Goal: Task Accomplishment & Management: Complete application form

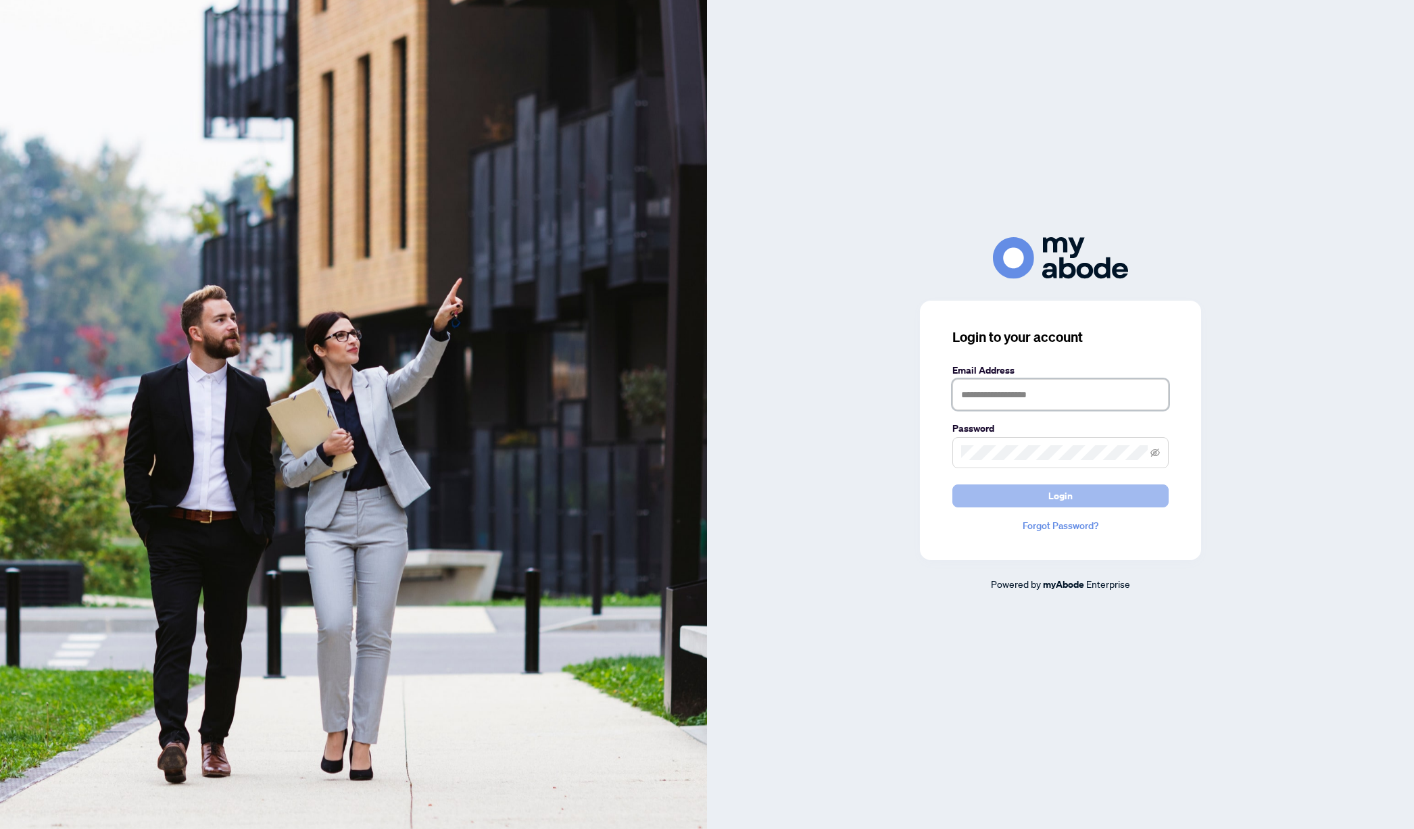
type input "**********"
click at [1079, 499] on button "Login" at bounding box center [1060, 496] width 216 height 23
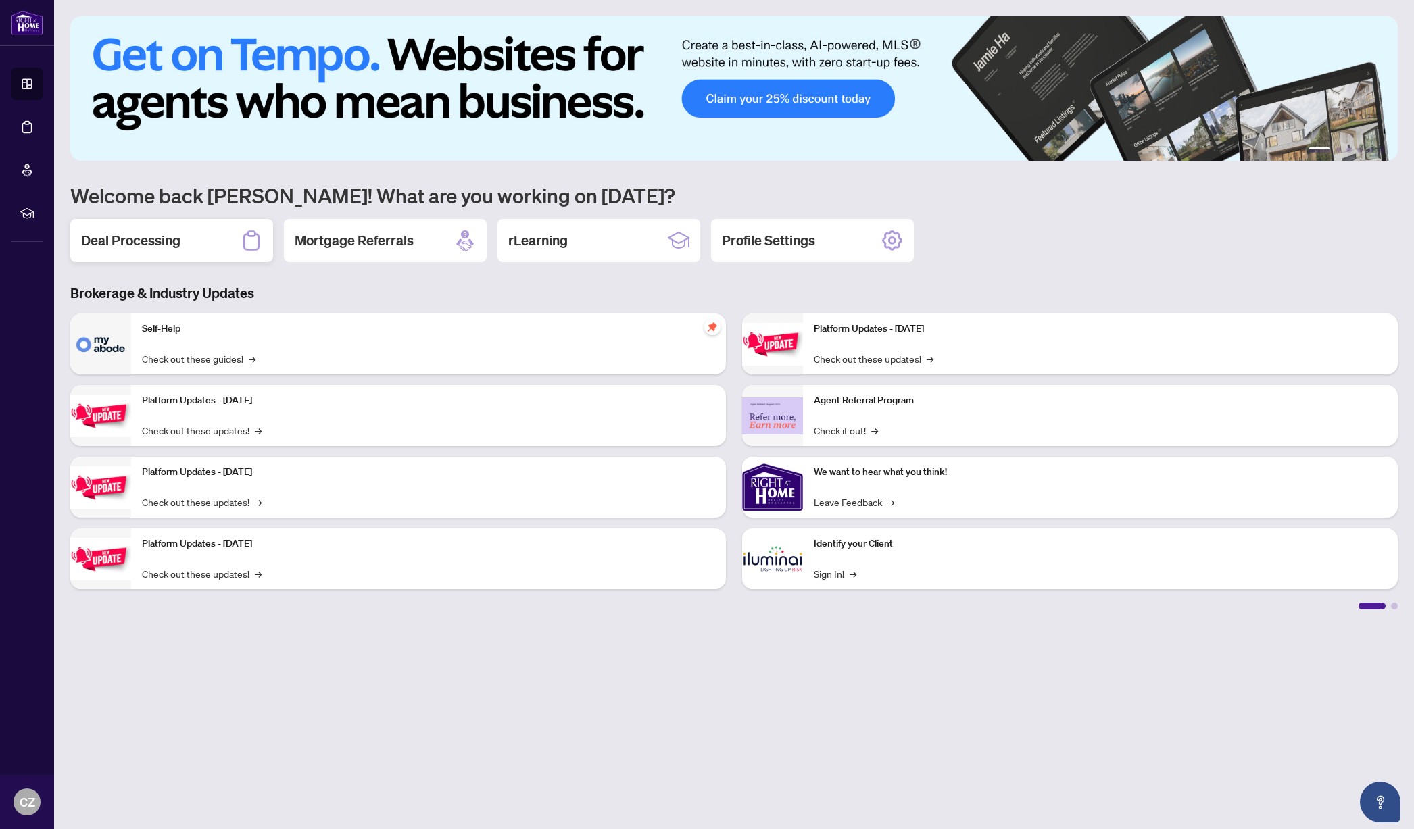
click at [181, 239] on div "Deal Processing" at bounding box center [171, 240] width 203 height 43
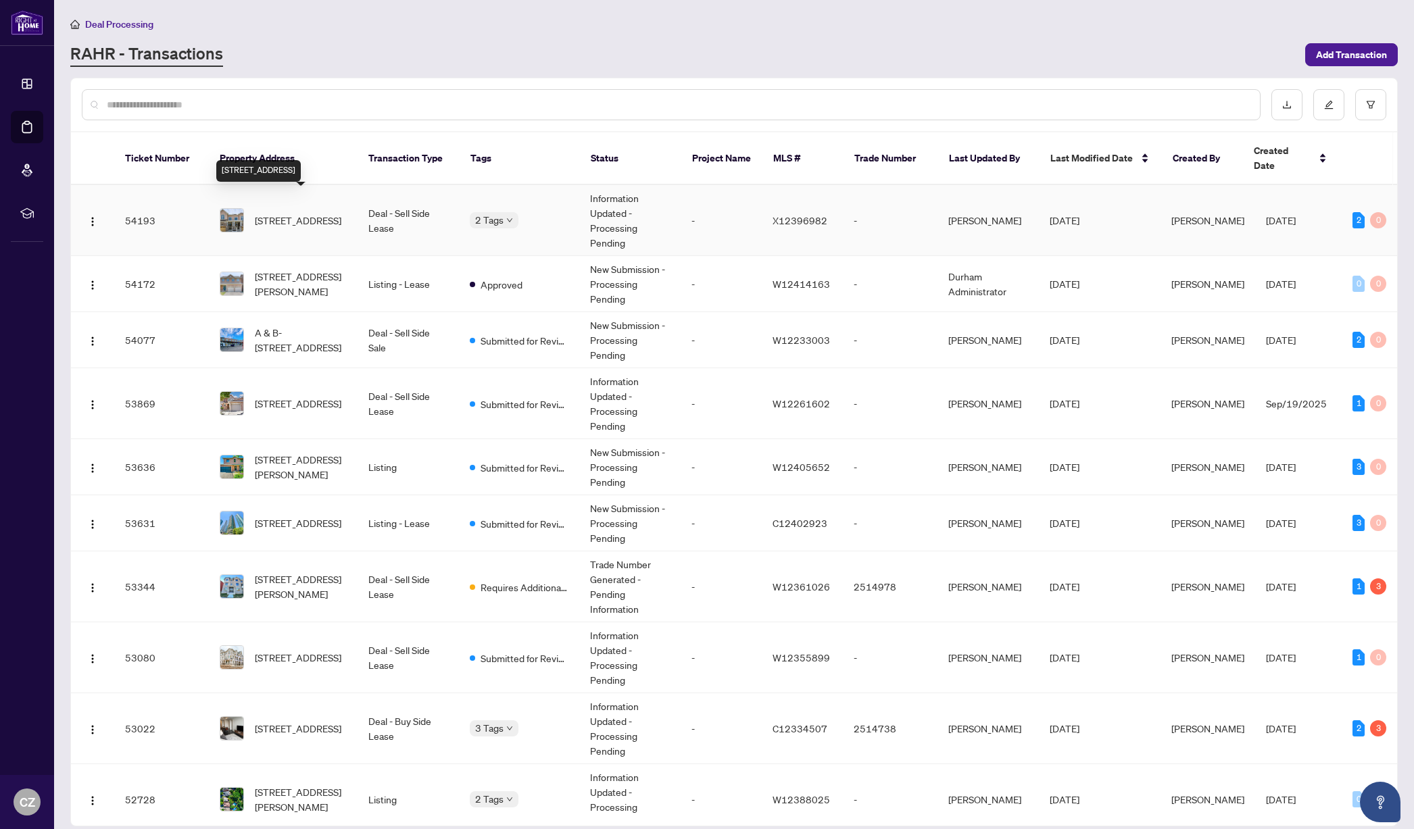
click at [301, 215] on span "[STREET_ADDRESS]" at bounding box center [298, 220] width 87 height 15
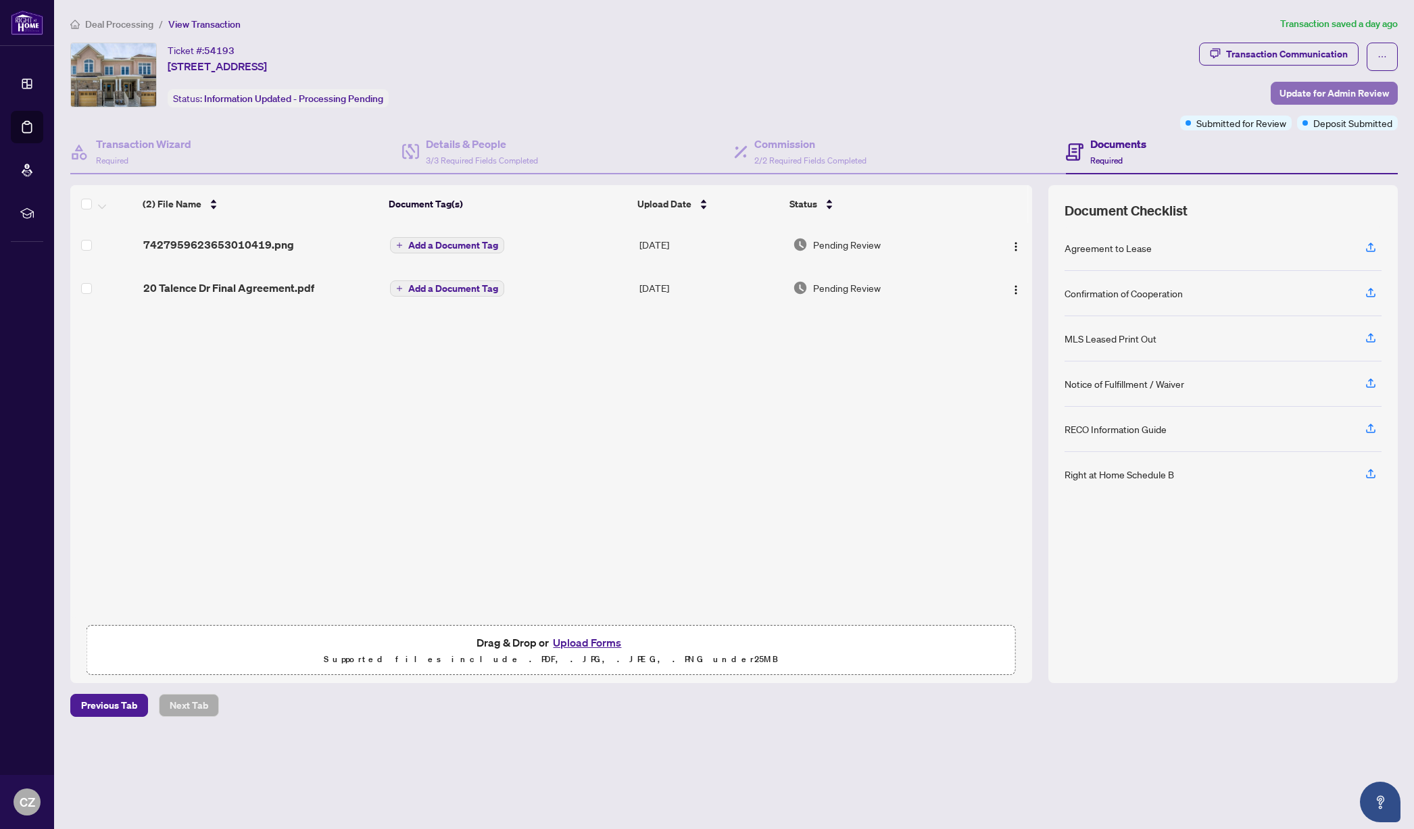
click at [1290, 93] on span "Update for Admin Review" at bounding box center [1333, 93] width 109 height 22
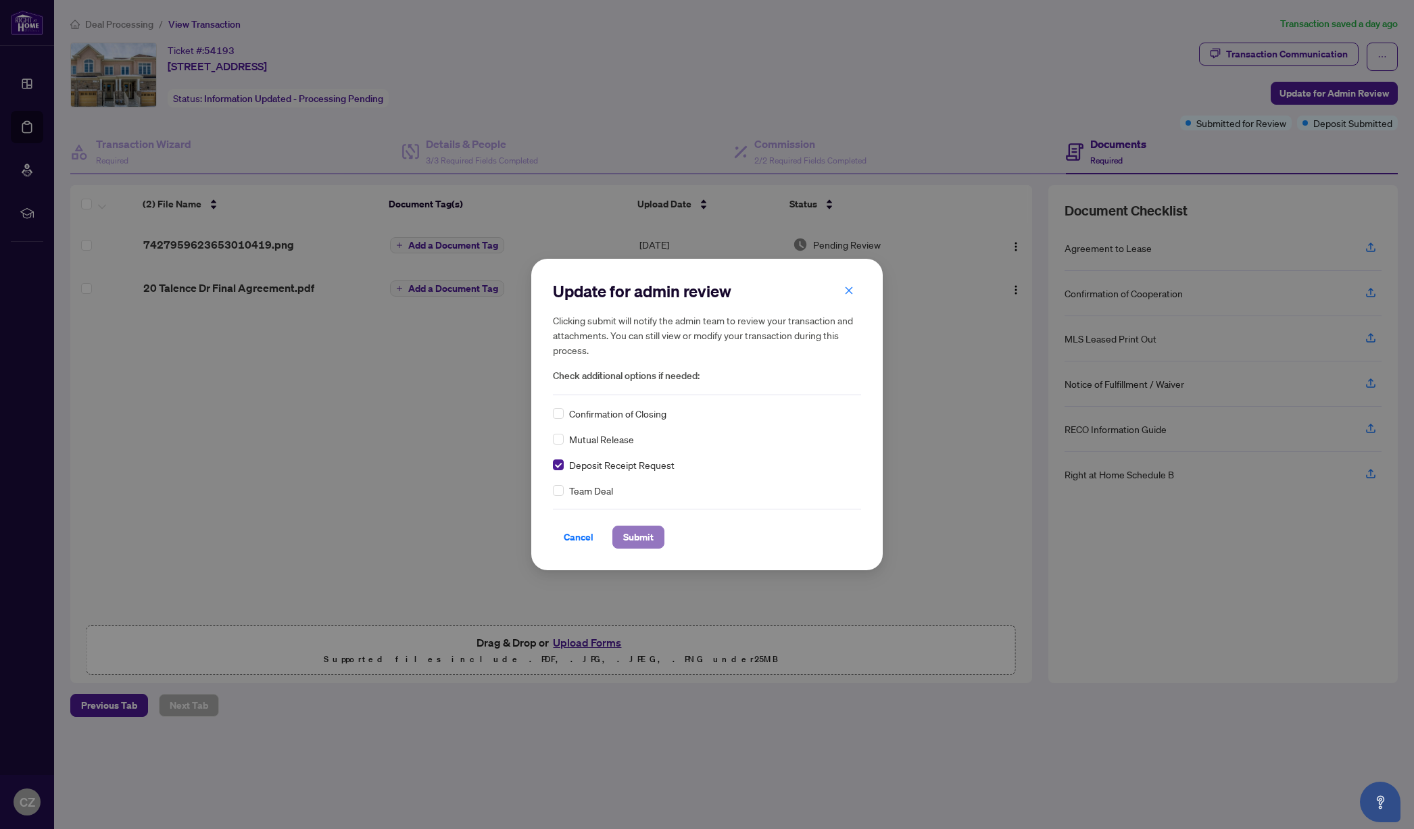
click at [645, 540] on span "Submit" at bounding box center [638, 537] width 30 height 22
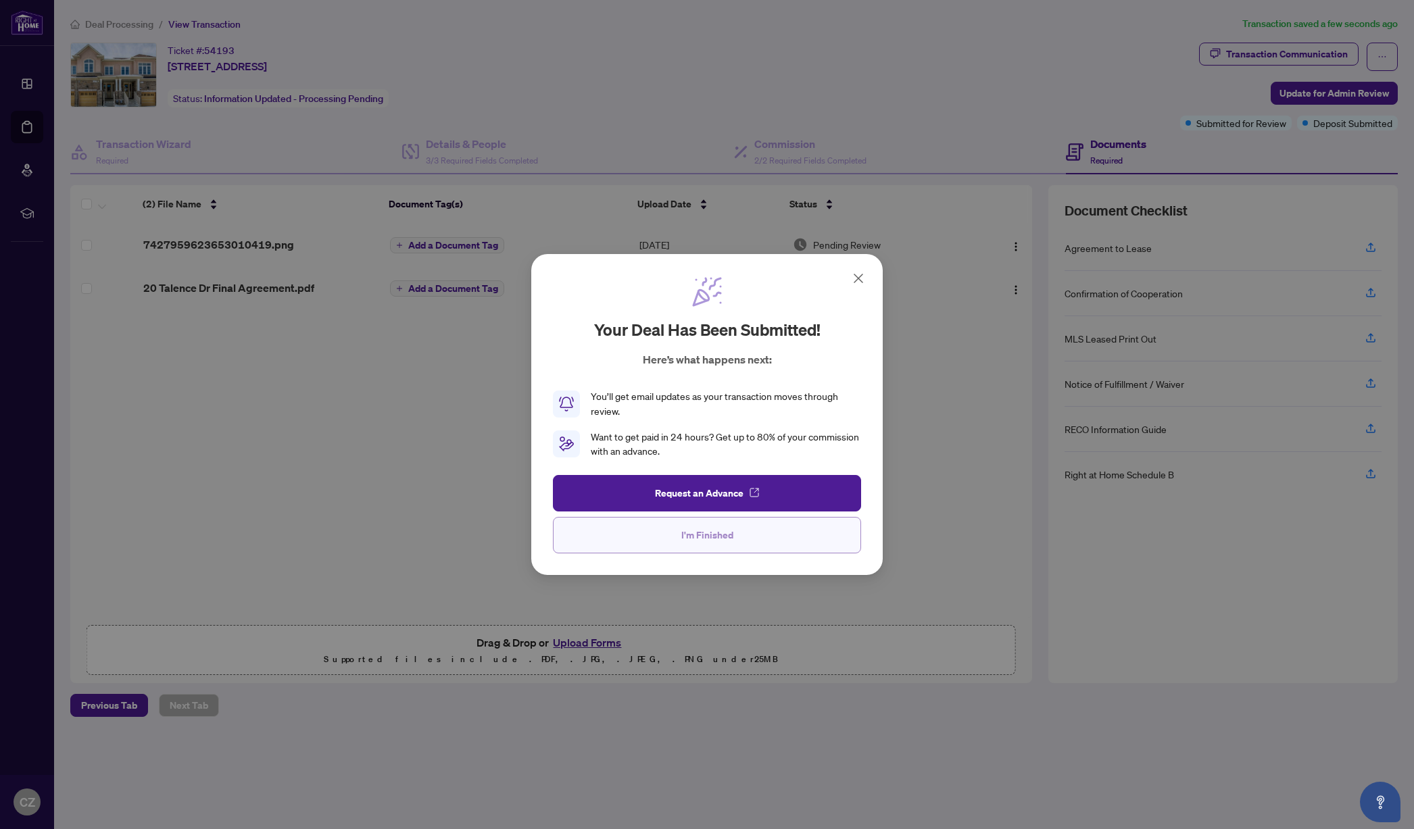
click at [721, 539] on span "I'm Finished" at bounding box center [707, 535] width 52 height 22
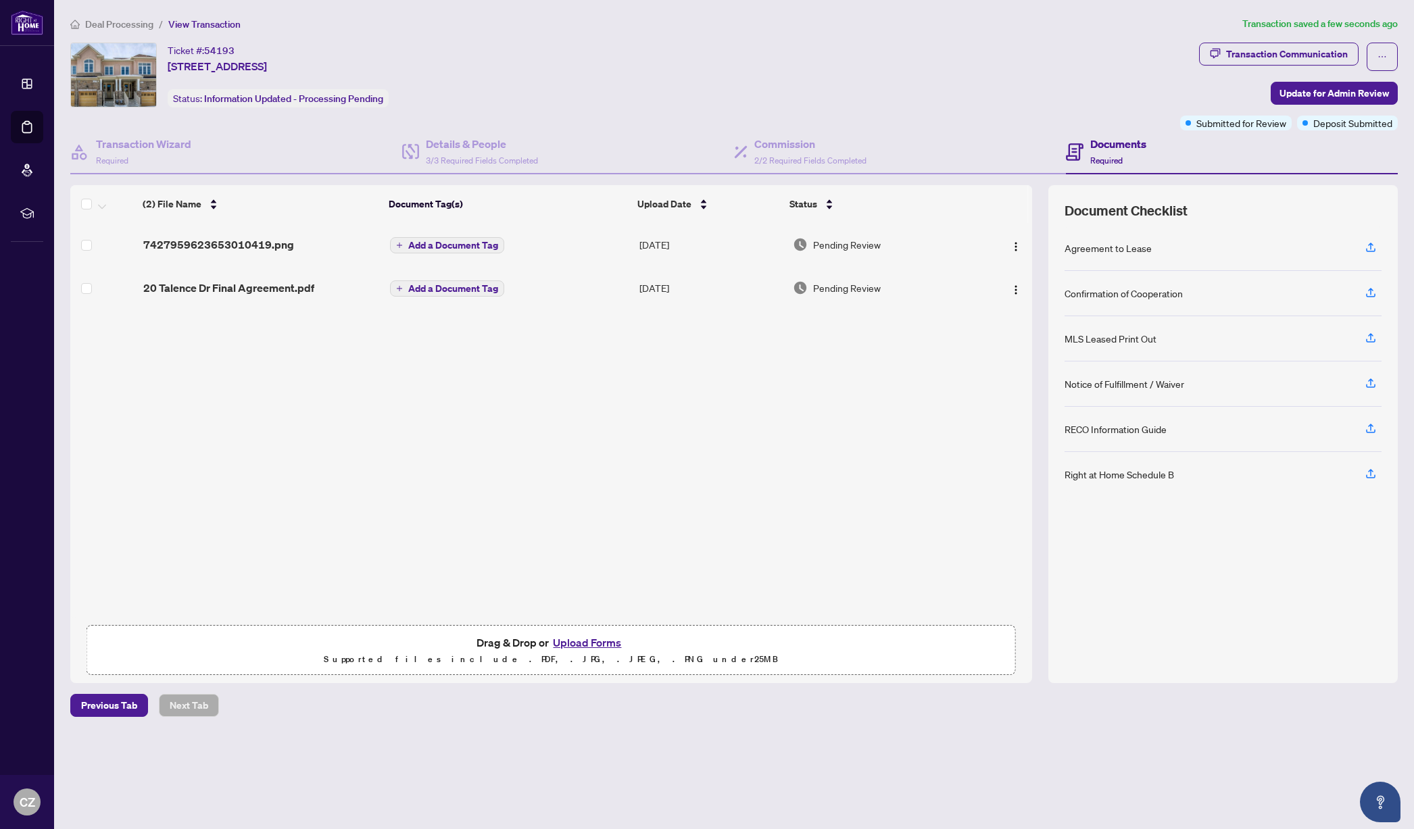
click at [114, 23] on span "Deal Processing" at bounding box center [119, 24] width 68 height 12
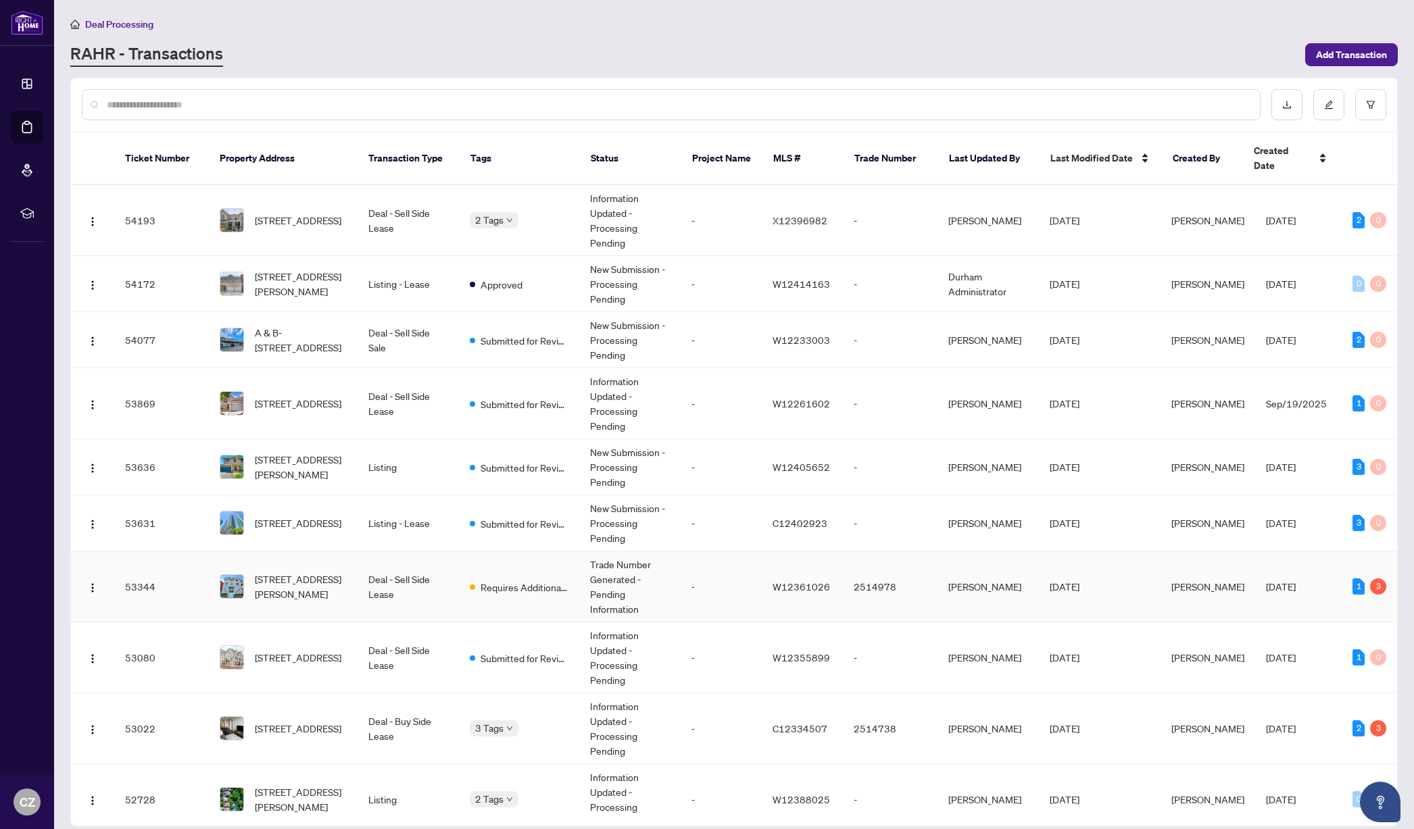
click at [292, 572] on span "[STREET_ADDRESS][PERSON_NAME]" at bounding box center [301, 587] width 92 height 30
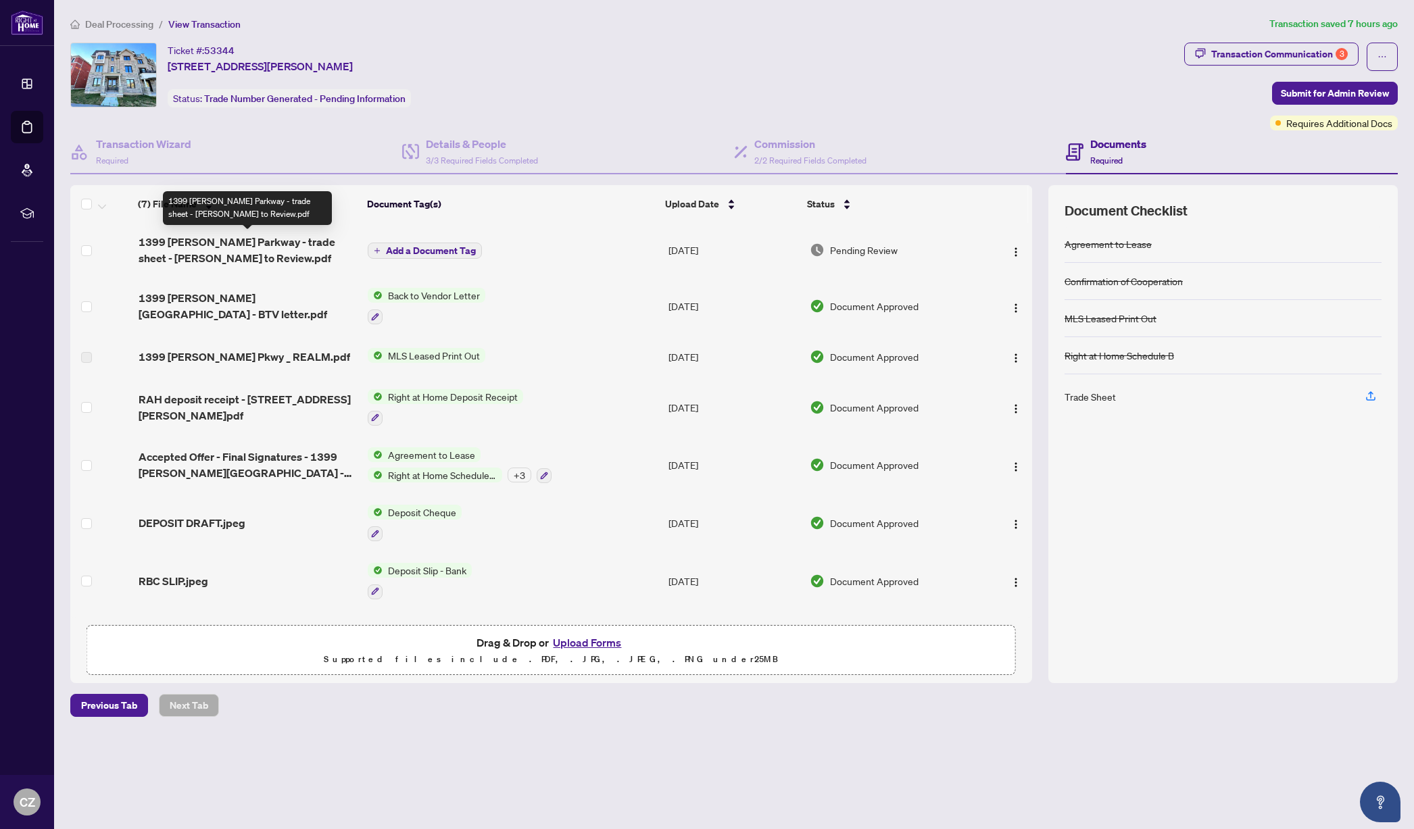
click at [280, 244] on span "1399 [PERSON_NAME] Parkway - trade sheet - [PERSON_NAME] to Review.pdf" at bounding box center [248, 250] width 219 height 32
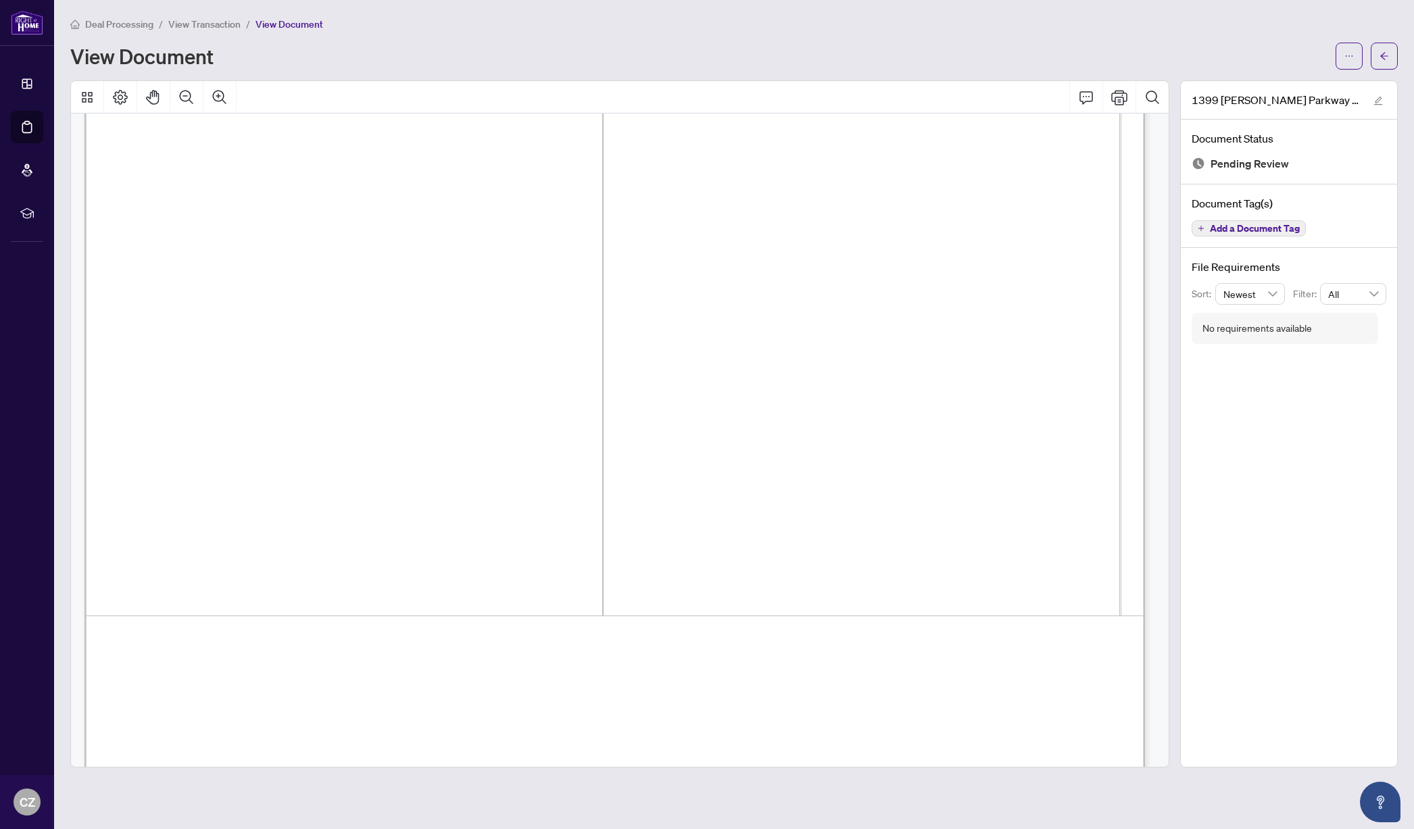
scroll to position [635, 0]
click at [1354, 57] on button "button" at bounding box center [1348, 56] width 27 height 27
click at [1279, 88] on span "Download" at bounding box center [1300, 85] width 103 height 15
click at [203, 24] on span "View Transaction" at bounding box center [204, 24] width 72 height 12
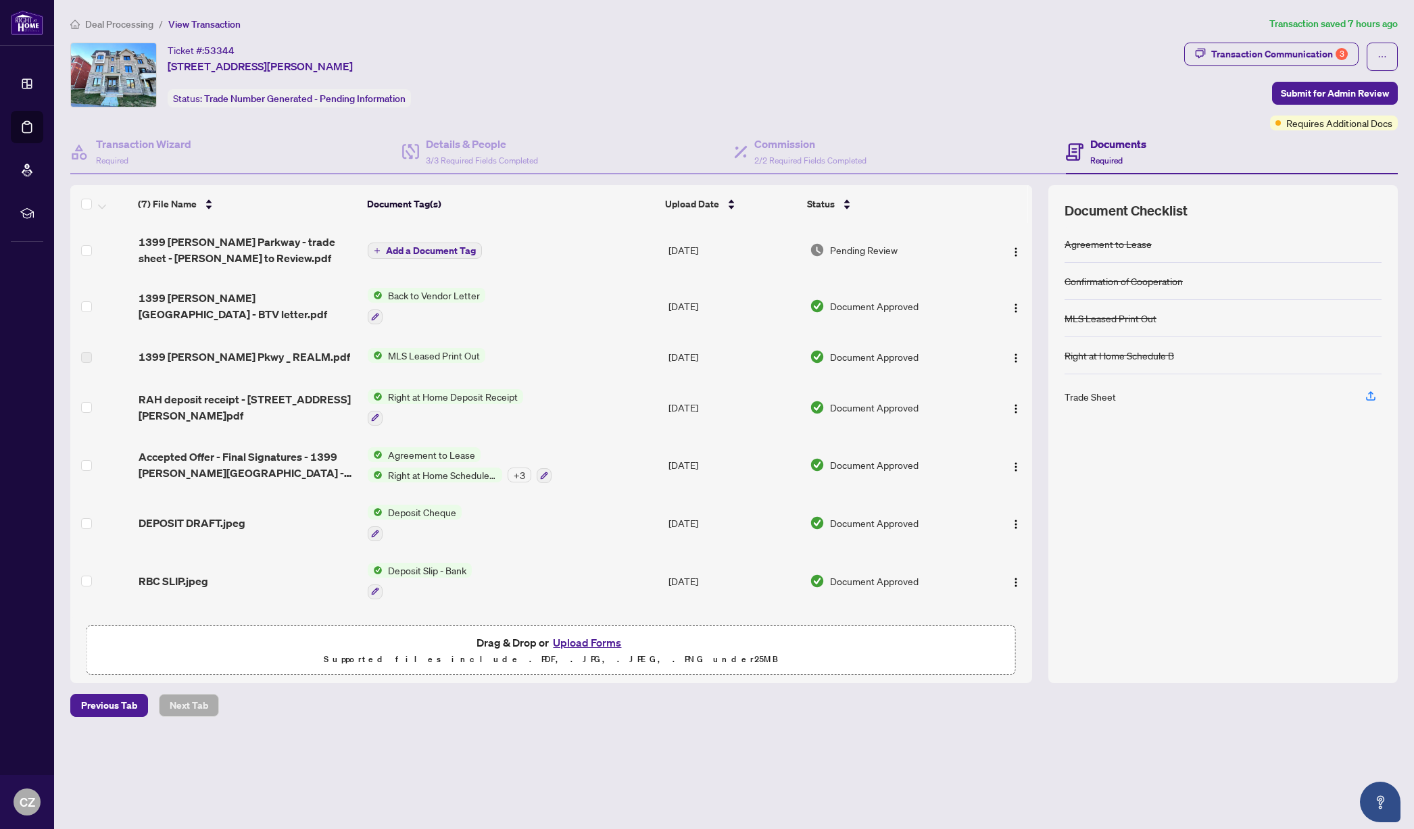
click at [594, 642] on button "Upload Forms" at bounding box center [587, 643] width 76 height 18
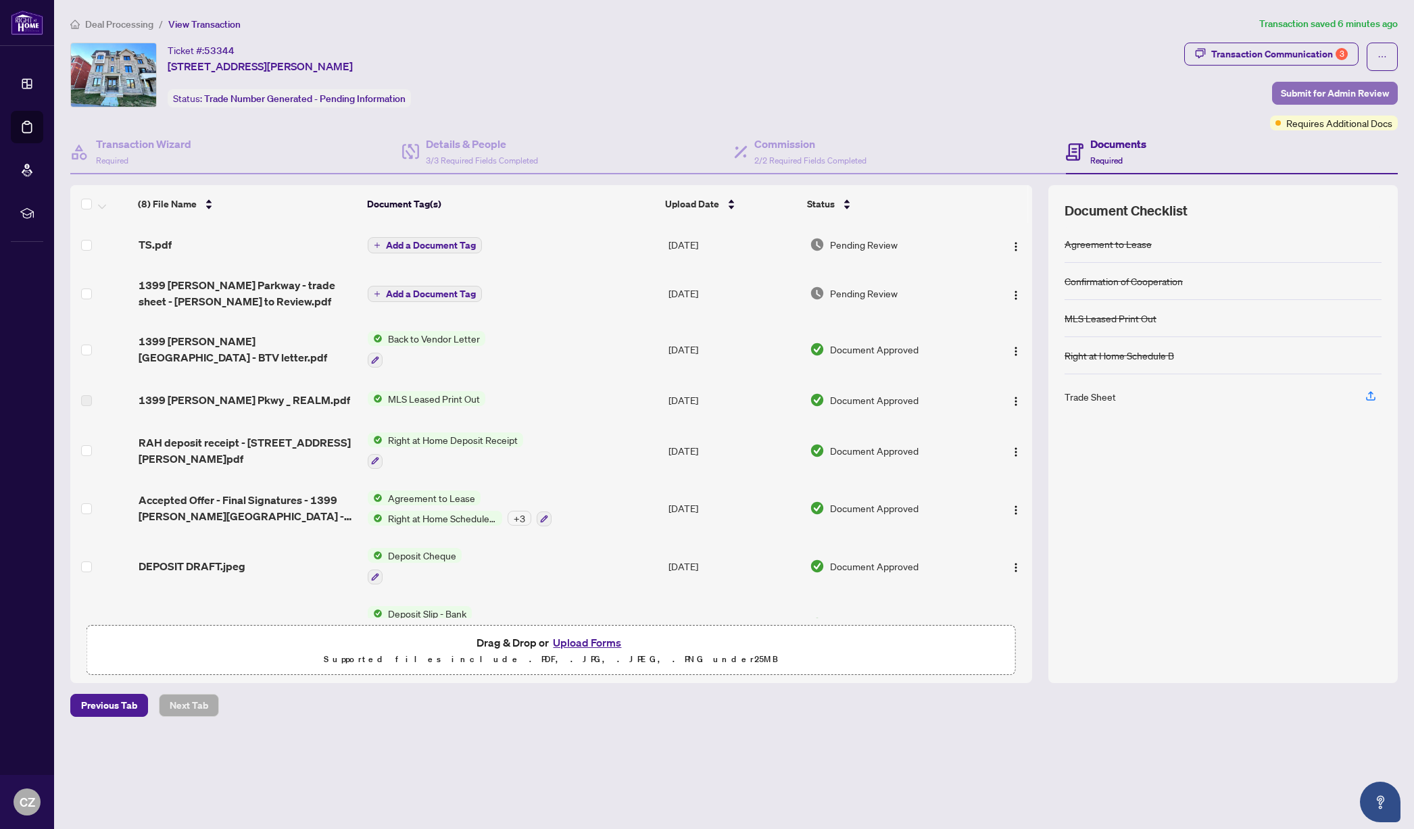
click at [1304, 94] on span "Submit for Admin Review" at bounding box center [1335, 93] width 108 height 22
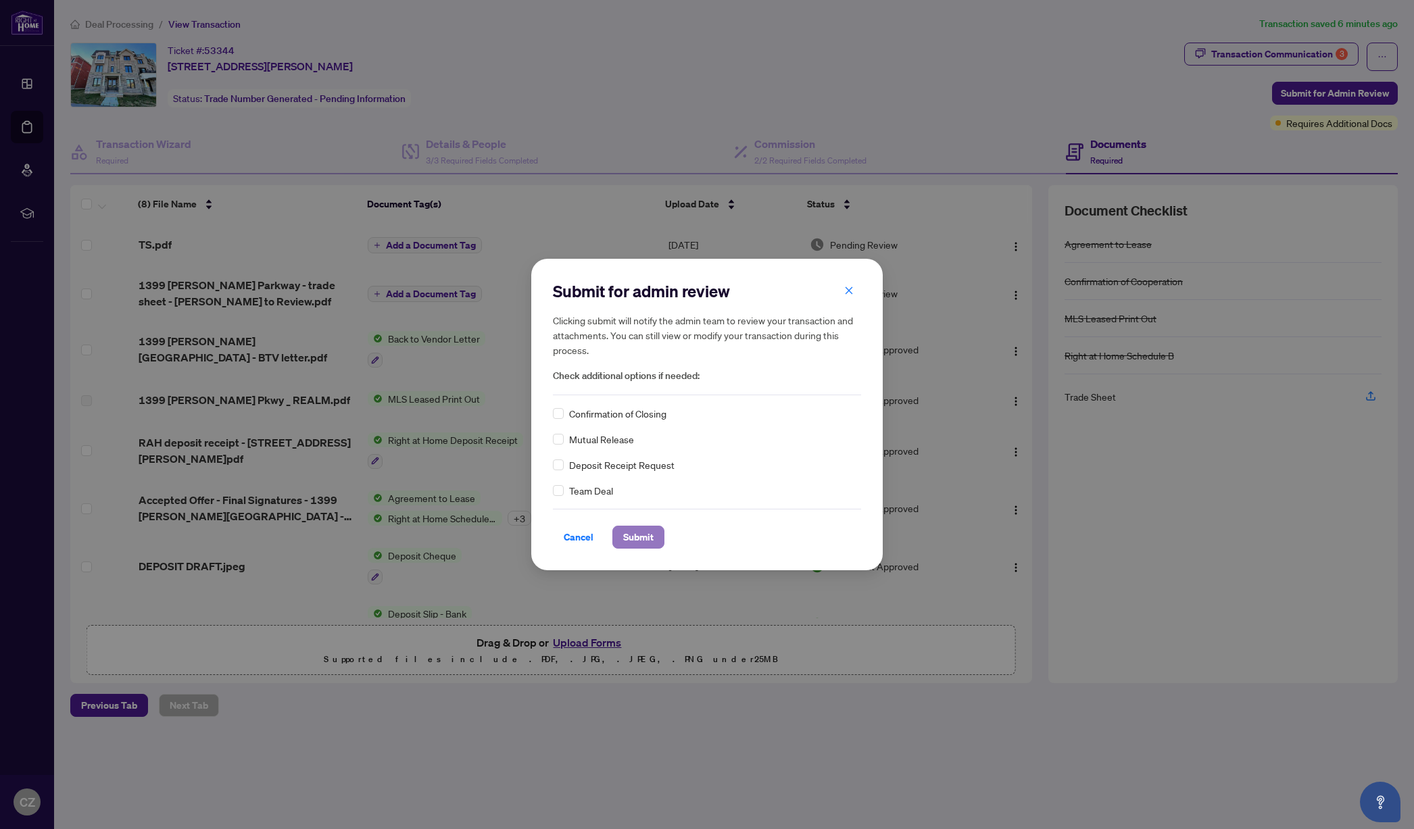
click at [643, 537] on span "Submit" at bounding box center [638, 537] width 30 height 22
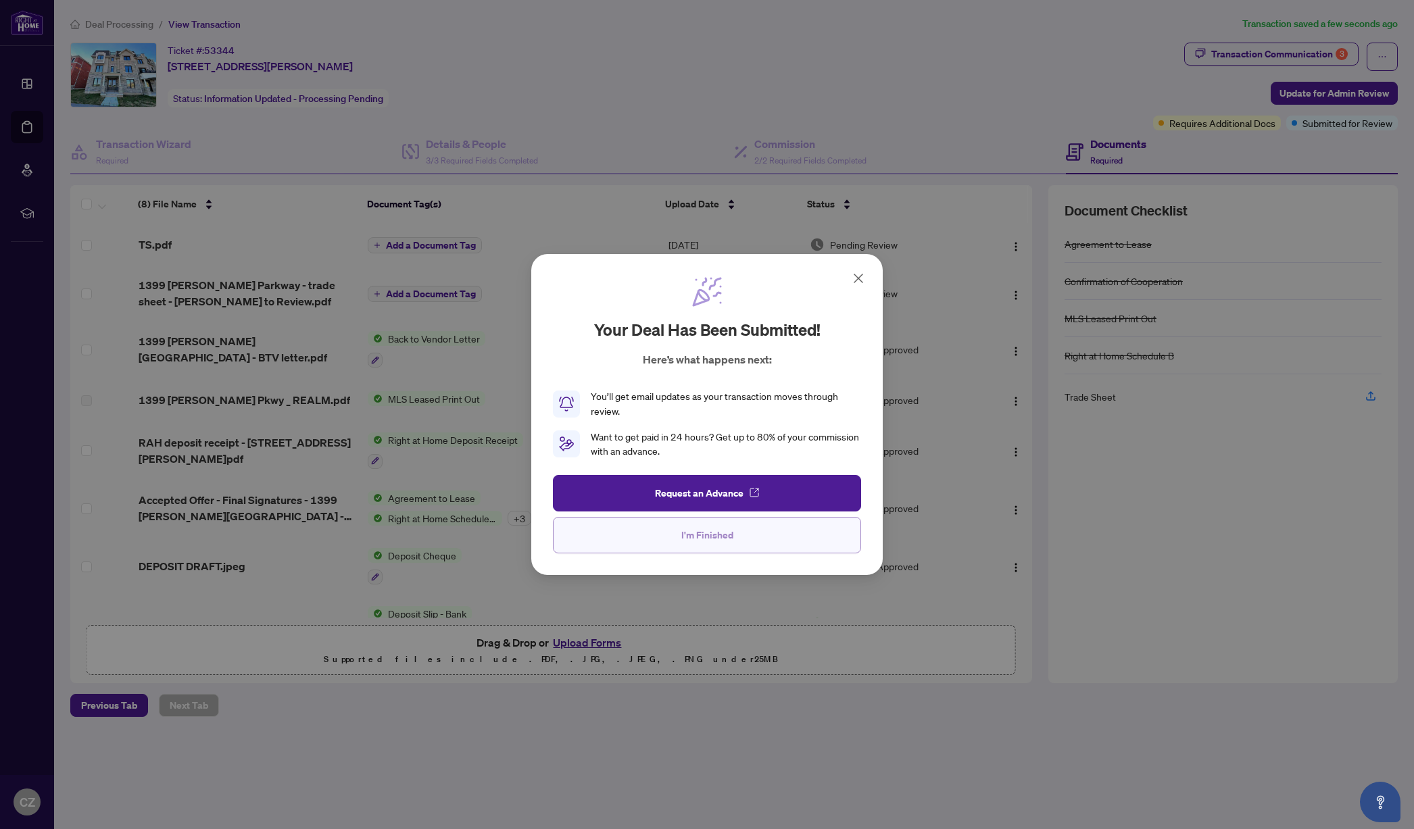
click at [715, 528] on span "I'm Finished" at bounding box center [707, 535] width 52 height 22
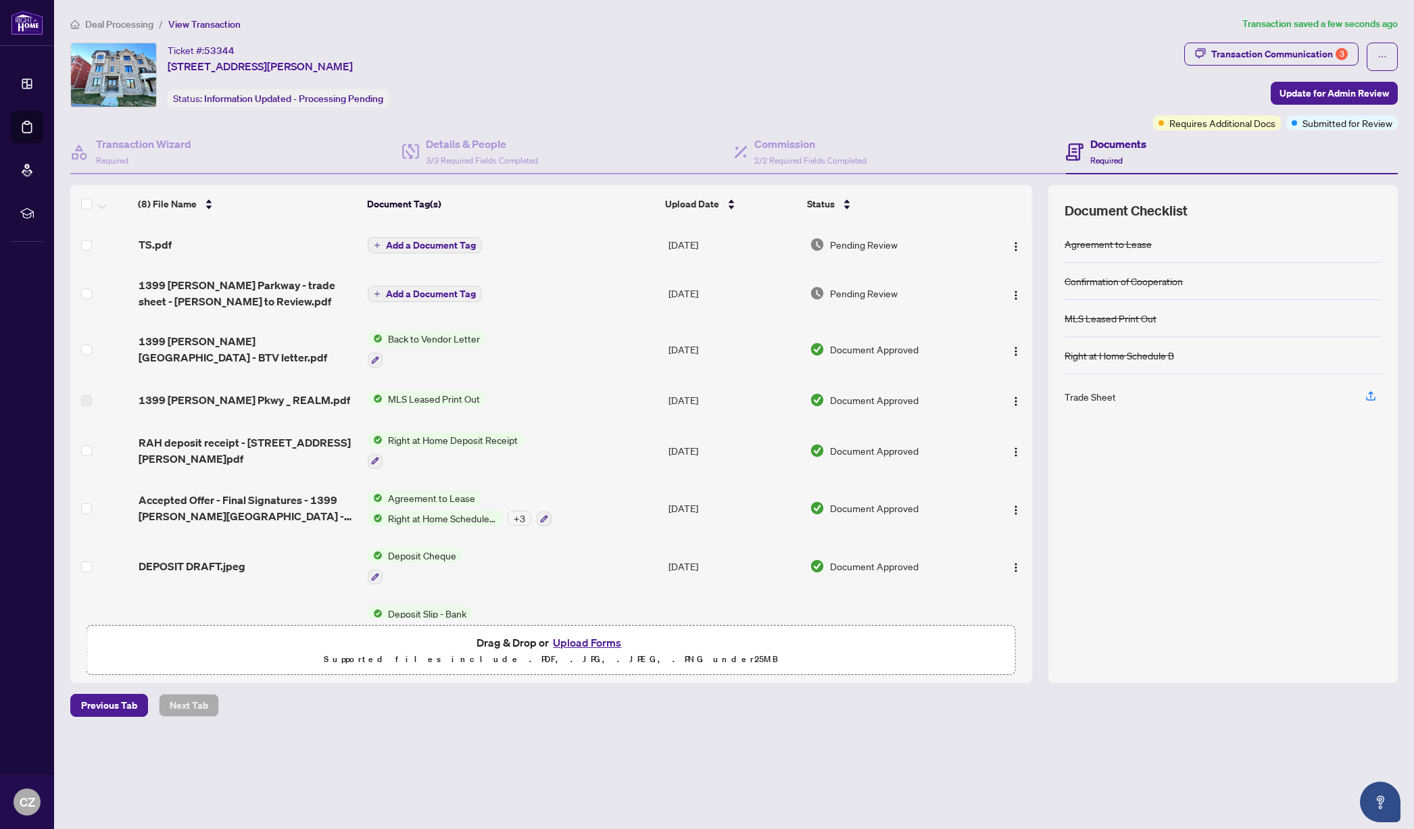
click at [132, 24] on span "Deal Processing" at bounding box center [119, 24] width 68 height 12
